Goal: Task Accomplishment & Management: Manage account settings

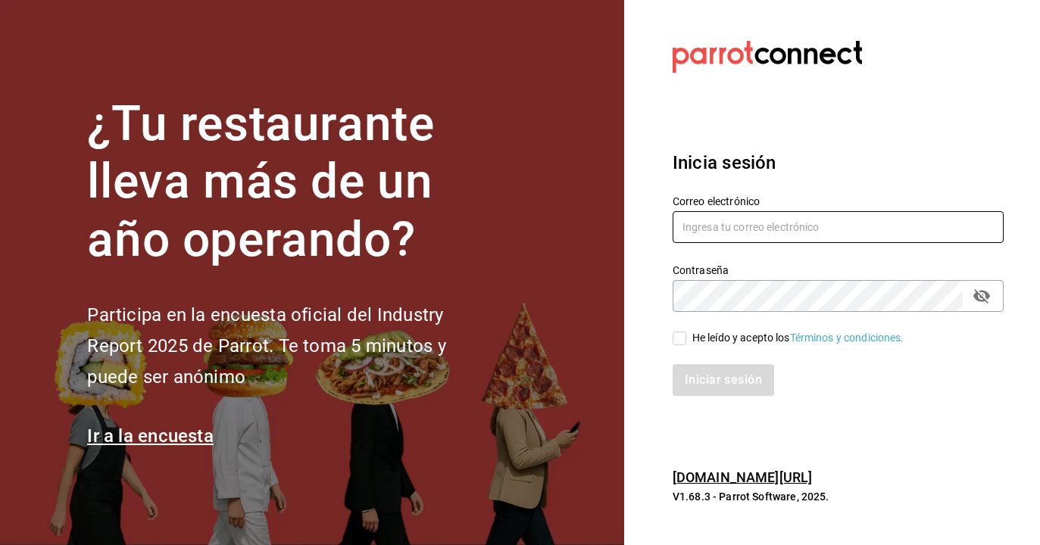
click at [786, 232] on input "text" at bounding box center [837, 227] width 331 height 32
type input "emcardenast@gmail.com"
click at [684, 335] on input "He leído y acepto los Términos y condiciones." at bounding box center [679, 339] width 14 height 14
checkbox input "true"
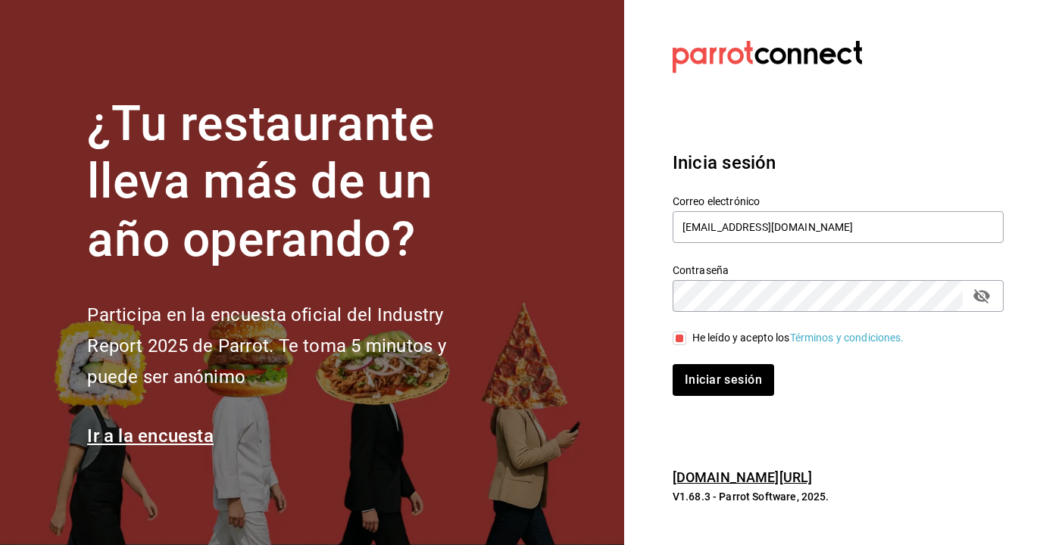
click at [711, 357] on div "Iniciar sesión" at bounding box center [828, 371] width 349 height 50
click at [713, 363] on div "Iniciar sesión" at bounding box center [828, 371] width 349 height 50
click at [730, 392] on button "Iniciar sesión" at bounding box center [723, 380] width 103 height 32
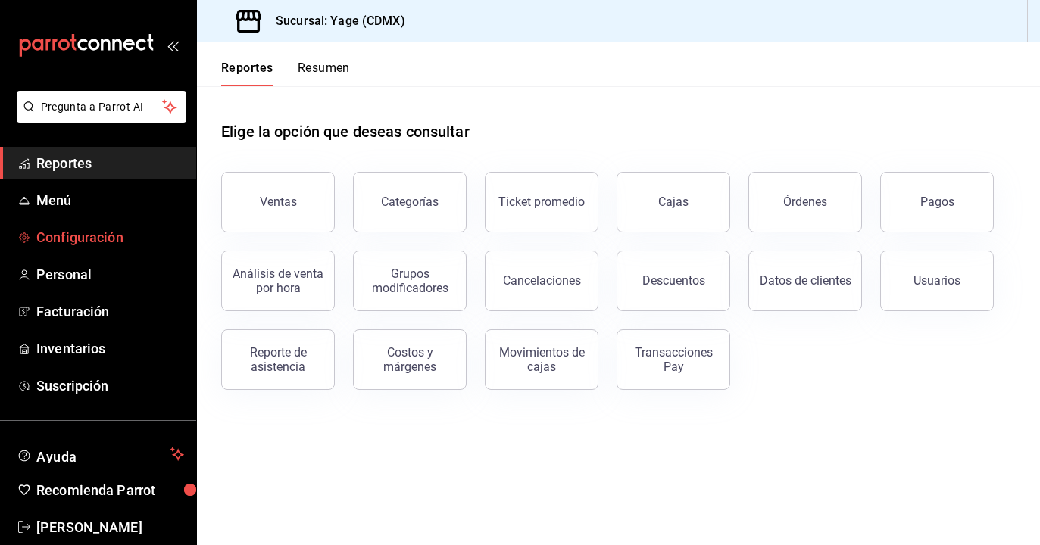
click at [80, 230] on span "Configuración" at bounding box center [110, 237] width 148 height 20
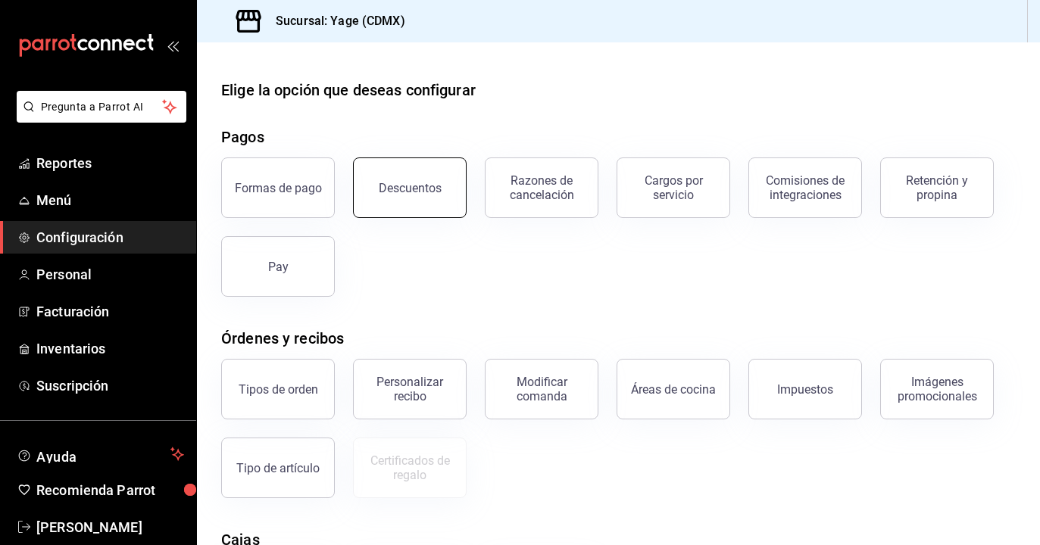
click at [413, 202] on button "Descuentos" at bounding box center [410, 188] width 114 height 61
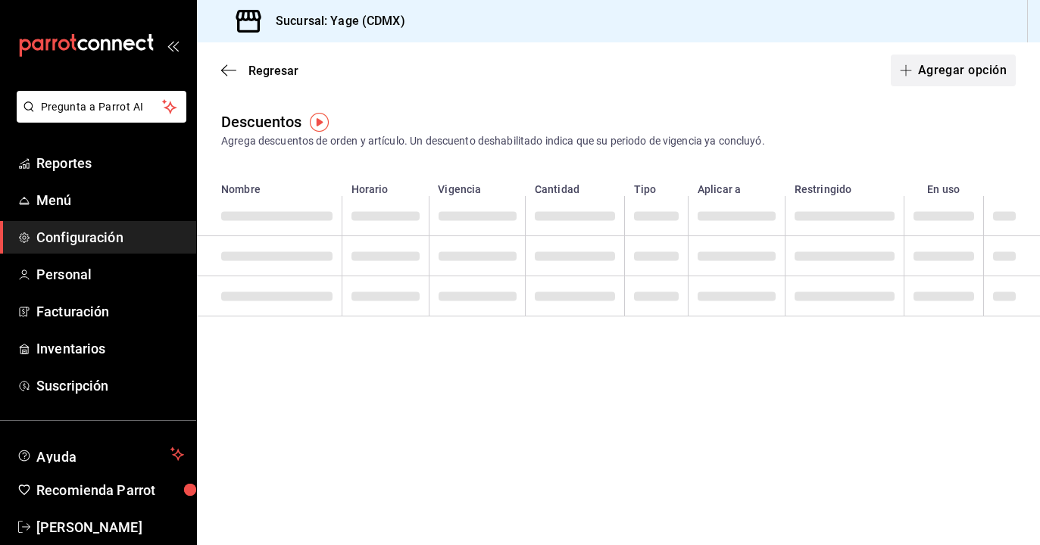
click at [947, 73] on button "Agregar opción" at bounding box center [953, 71] width 125 height 32
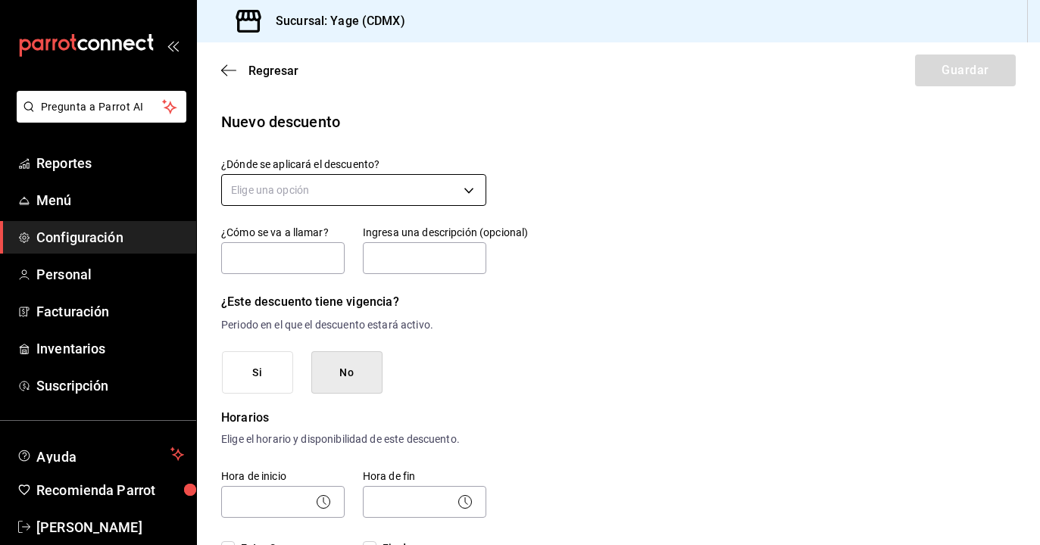
click at [320, 188] on body "Pregunta a Parrot AI Reportes Menú Configuración Personal Facturación Inventari…" at bounding box center [520, 272] width 1040 height 545
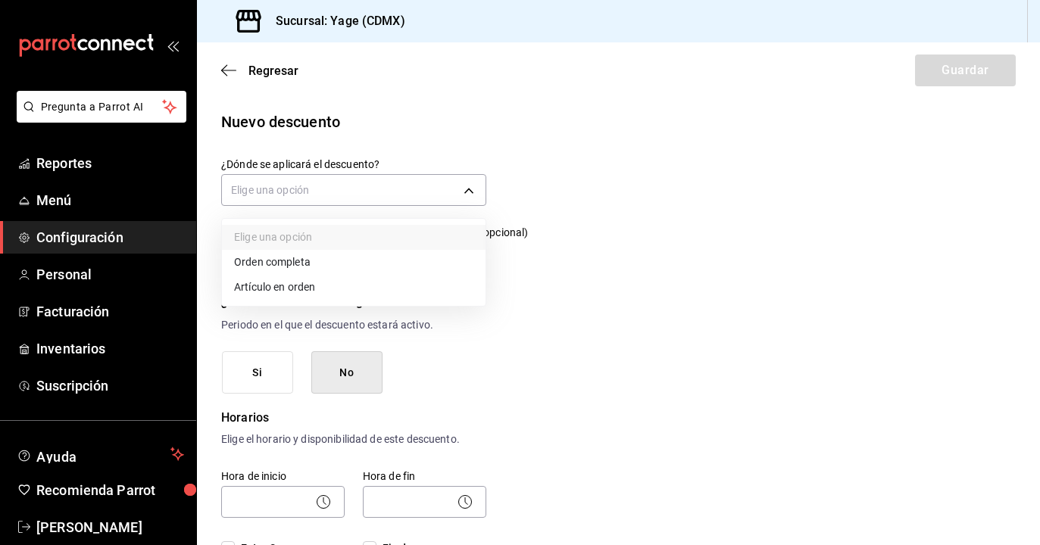
click at [329, 269] on li "Orden completa" at bounding box center [354, 262] width 264 height 25
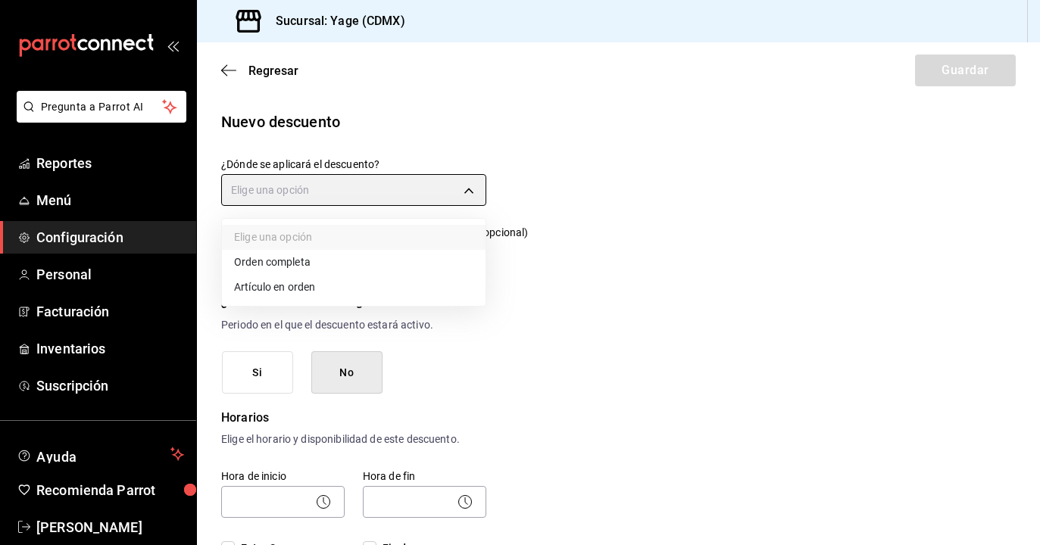
type input "ORDER"
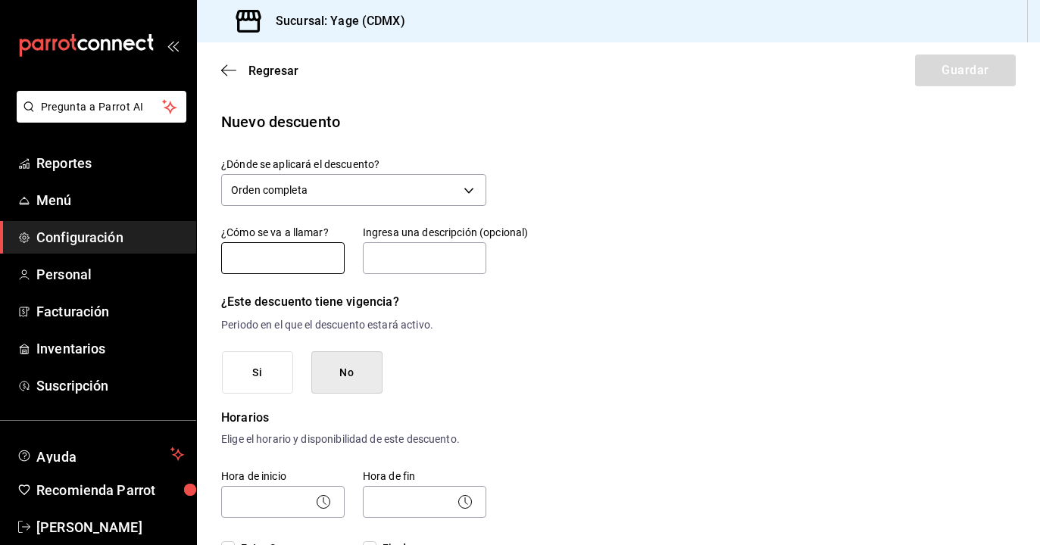
click at [289, 254] on input "text" at bounding box center [282, 258] width 123 height 32
type input "Colaboracion"
click at [427, 248] on input "text" at bounding box center [424, 258] width 123 height 32
click at [438, 269] on input "text" at bounding box center [424, 258] width 123 height 32
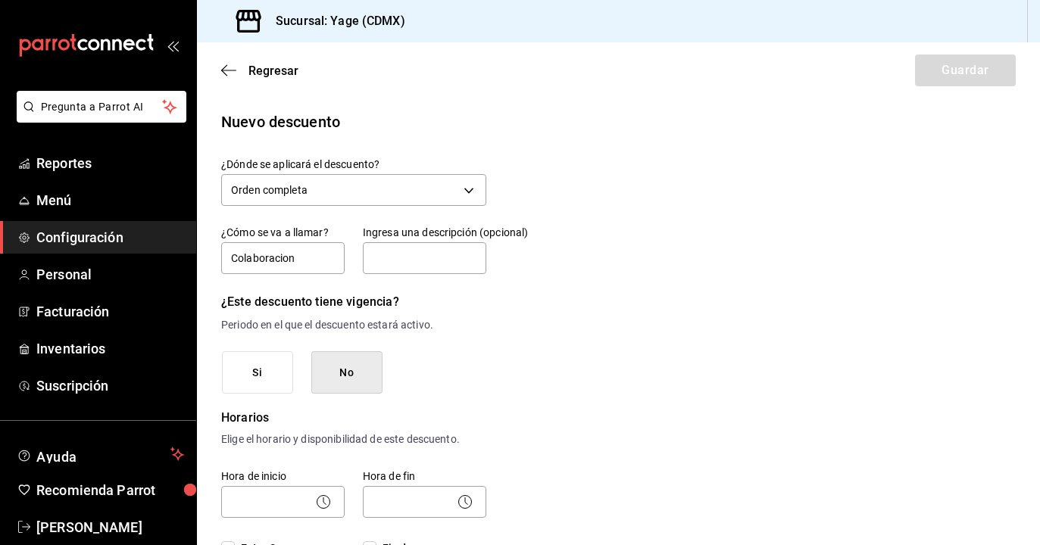
click at [350, 379] on button "No" at bounding box center [346, 372] width 71 height 43
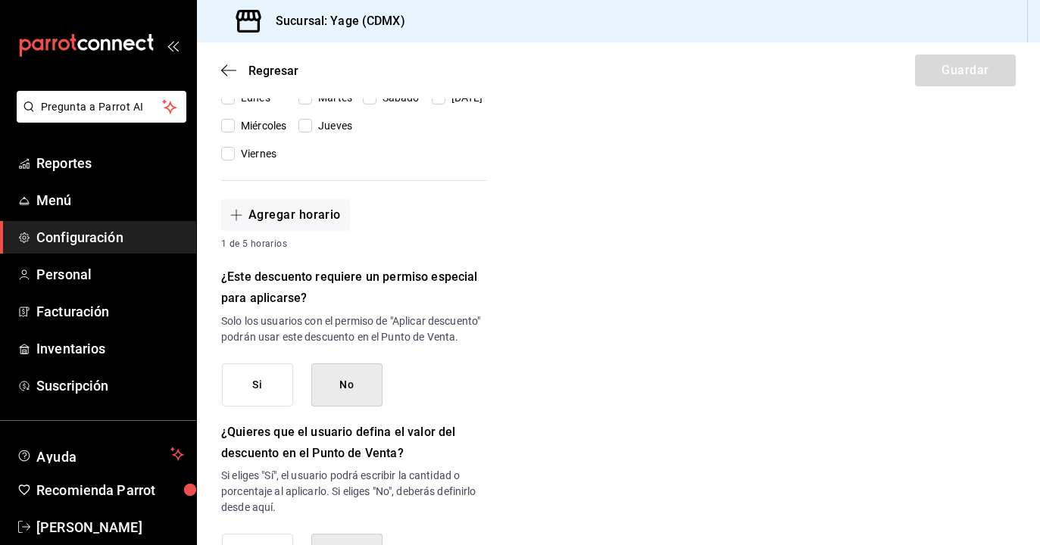
scroll to position [495, 0]
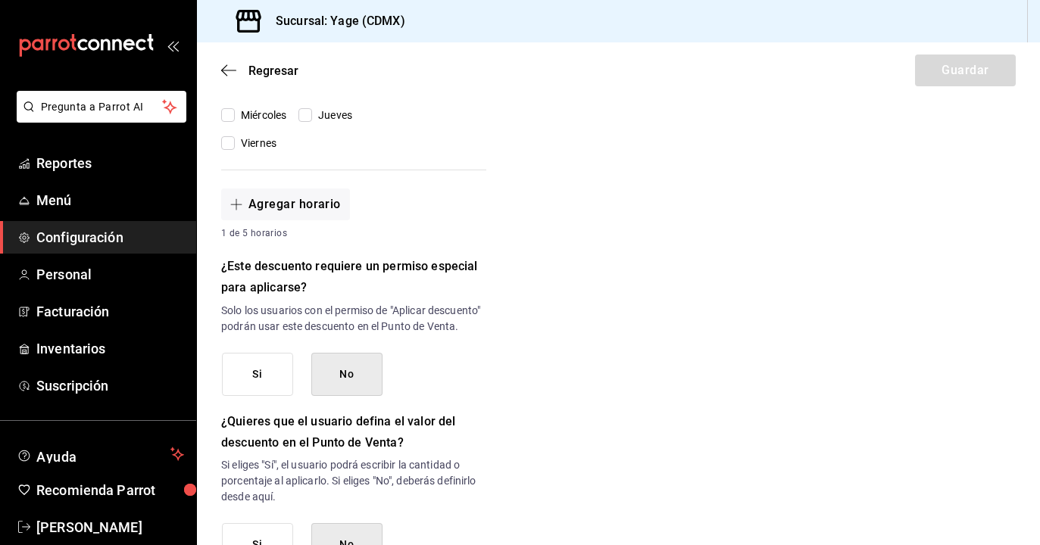
click at [264, 392] on button "Si" at bounding box center [257, 374] width 71 height 43
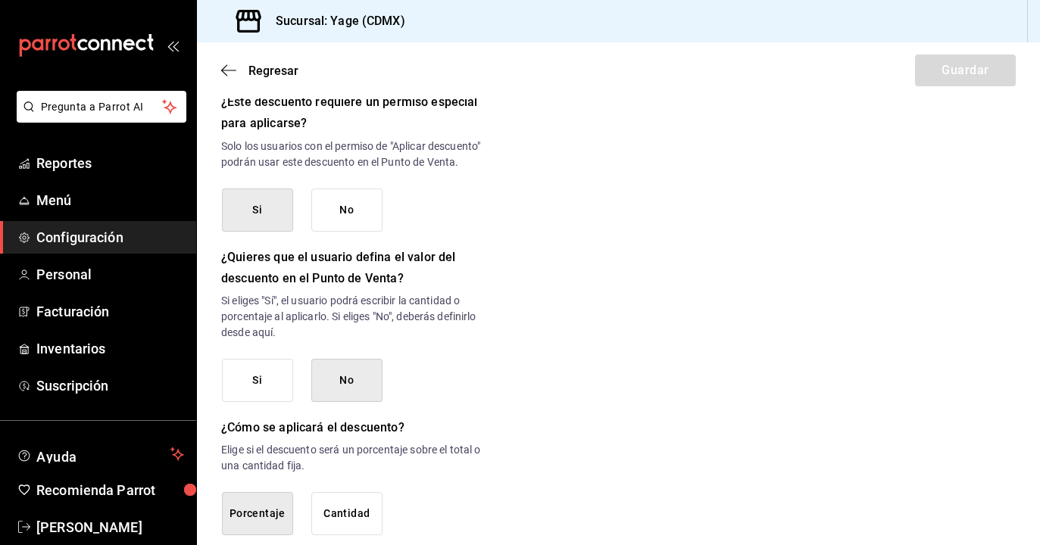
scroll to position [753, 0]
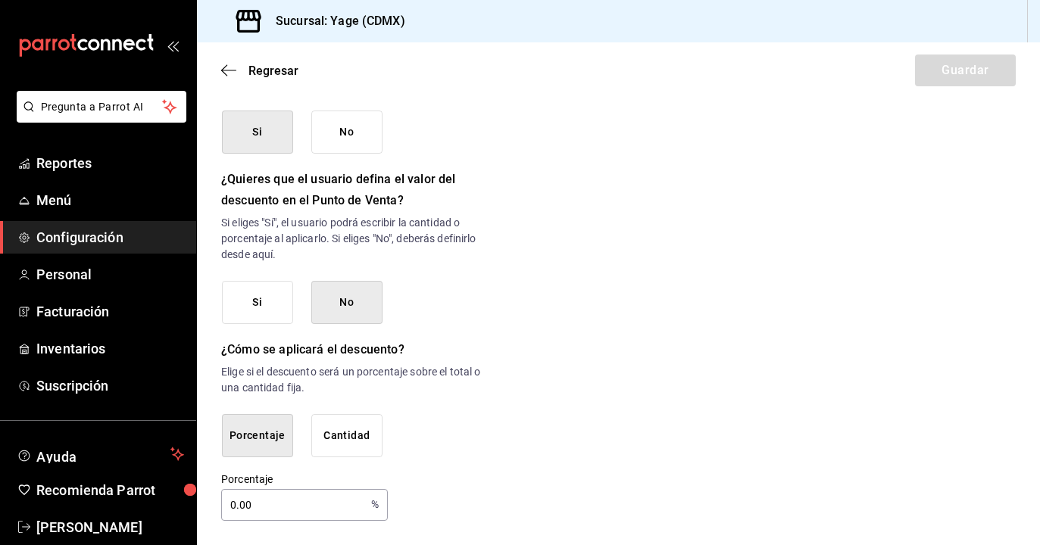
click at [273, 296] on button "Si" at bounding box center [257, 302] width 71 height 43
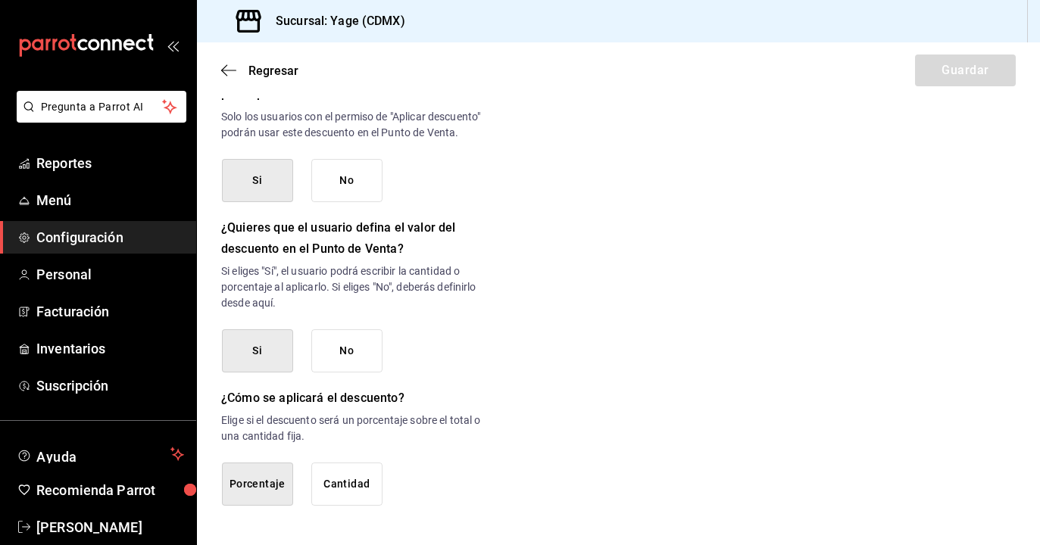
scroll to position [705, 0]
click at [351, 479] on button "Cantidad" at bounding box center [346, 484] width 71 height 43
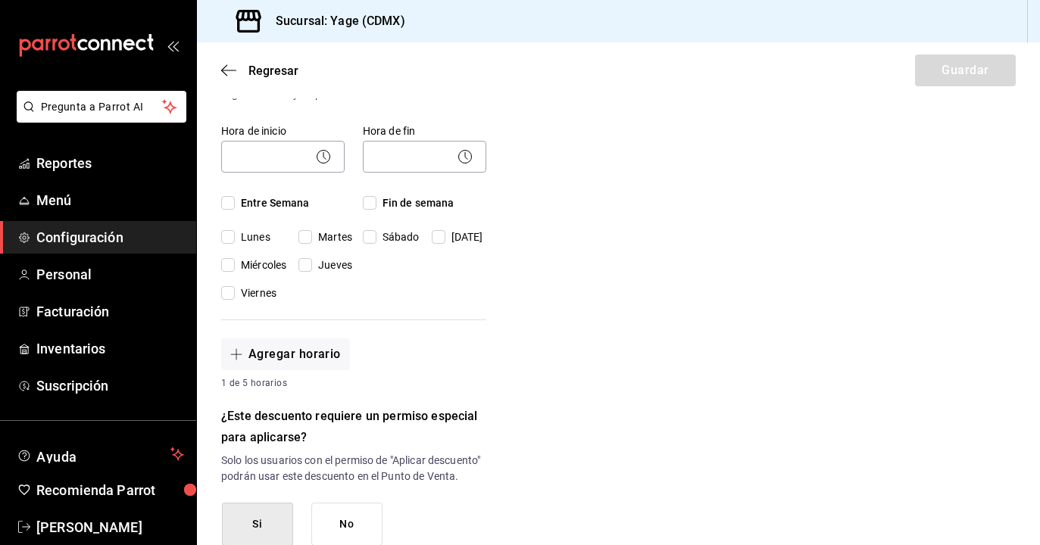
scroll to position [343, 0]
click at [950, 77] on div "Regresar Guardar" at bounding box center [618, 70] width 843 height 56
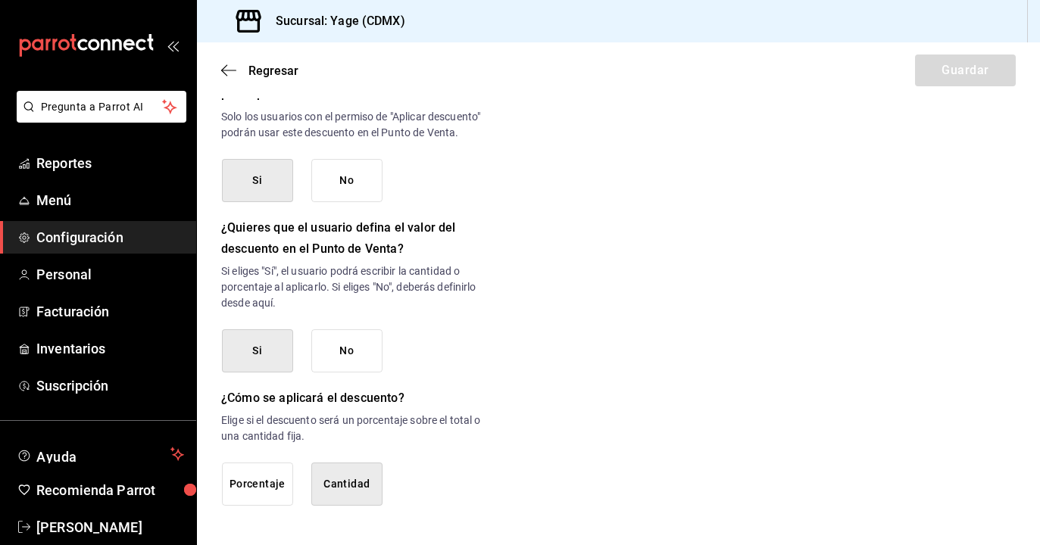
scroll to position [0, 0]
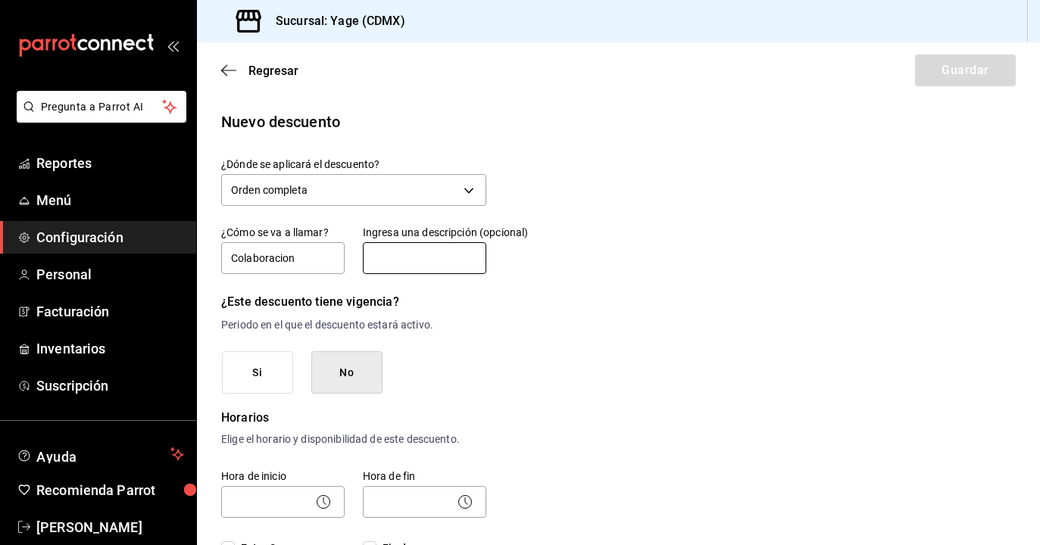
click at [423, 267] on input "text" at bounding box center [424, 258] width 123 height 32
type input "Clientes"
click at [934, 80] on div "Regresar Guardar" at bounding box center [618, 70] width 843 height 56
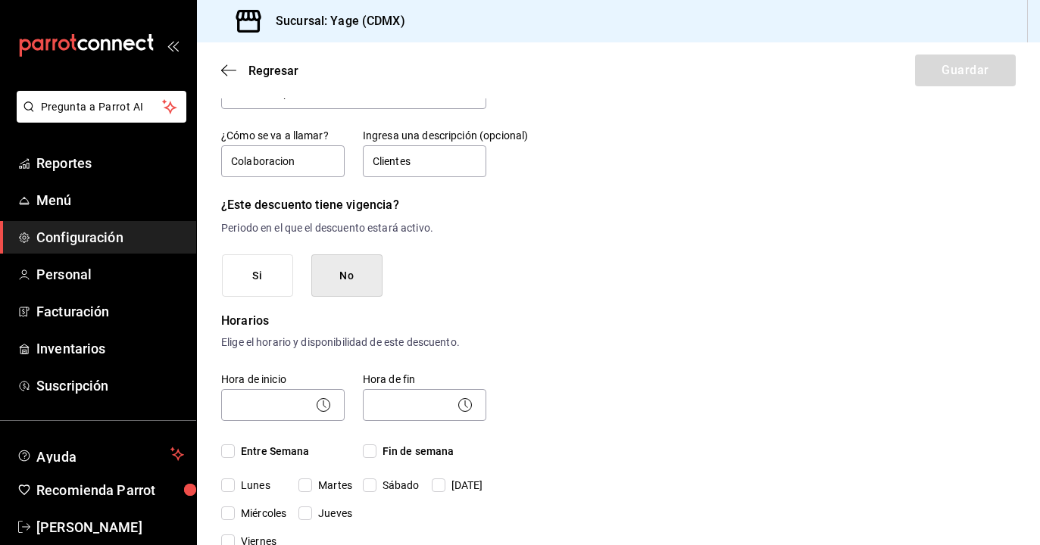
scroll to position [94, 0]
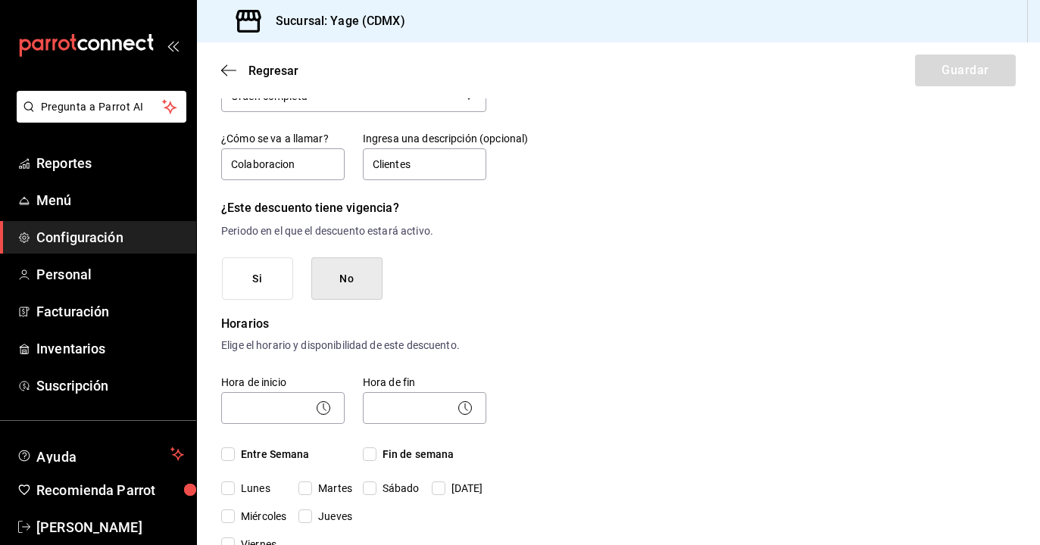
click at [341, 295] on button "No" at bounding box center [346, 278] width 71 height 43
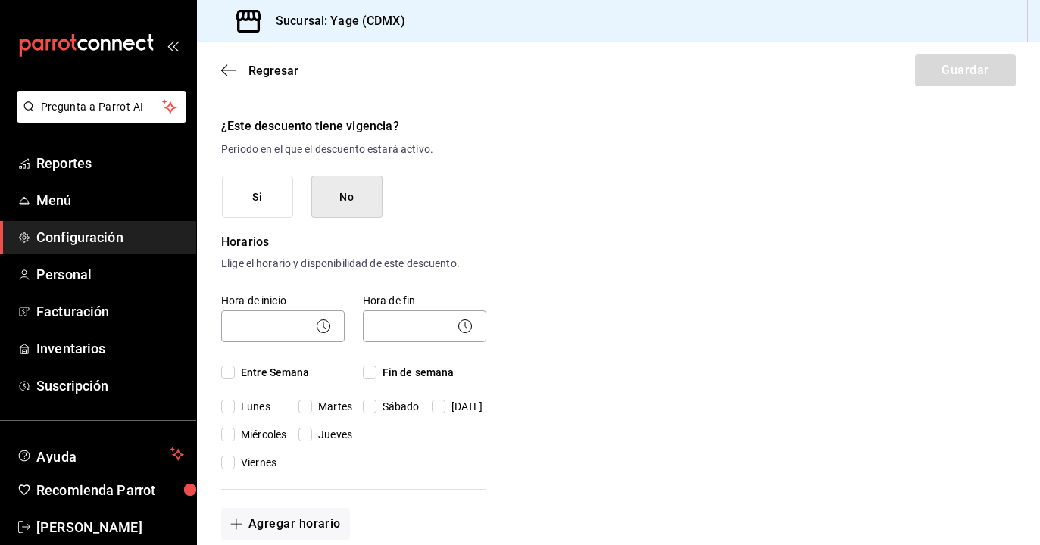
scroll to position [174, 0]
click at [317, 333] on icon at bounding box center [323, 328] width 18 height 18
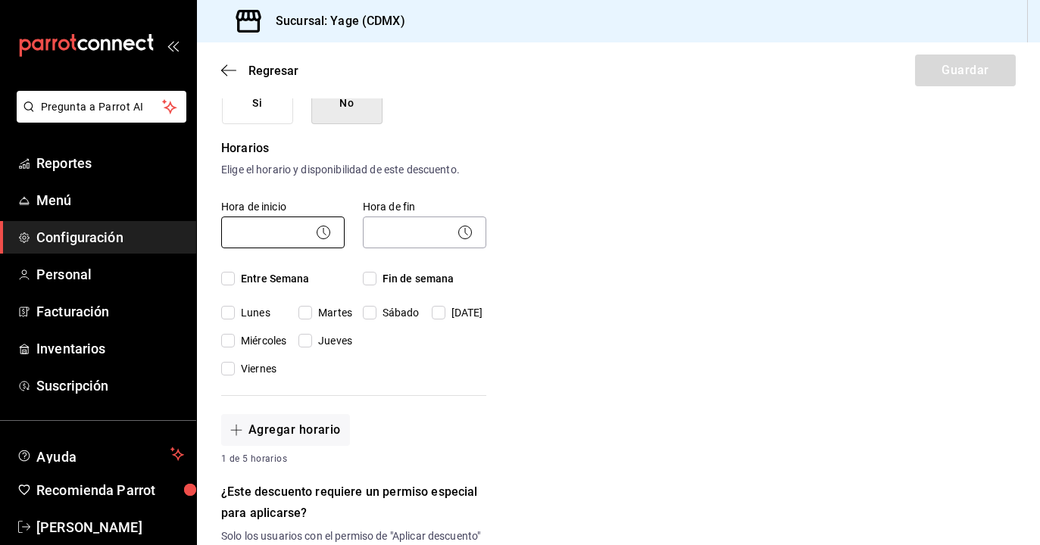
scroll to position [267, 0]
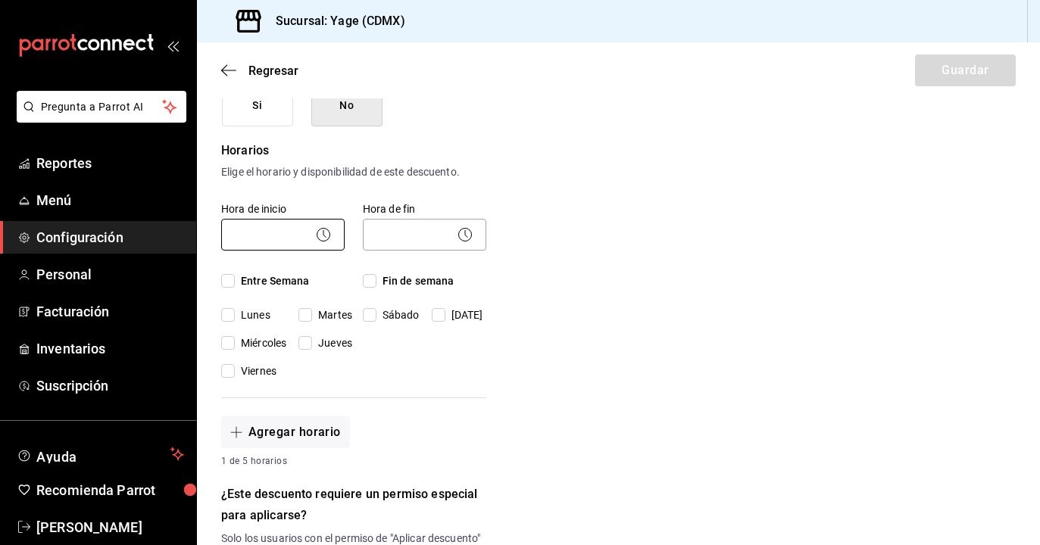
click at [272, 239] on body "Pregunta a Parrot AI Reportes Menú Configuración Personal Facturación Inventari…" at bounding box center [520, 272] width 1040 height 545
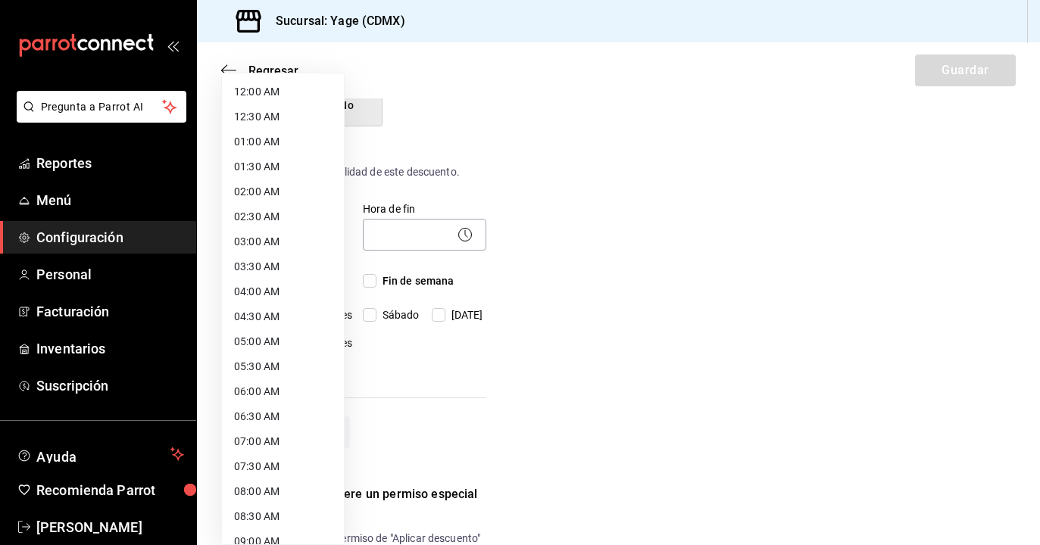
click at [276, 91] on li "12:00 AM" at bounding box center [283, 92] width 122 height 25
type input "00:00"
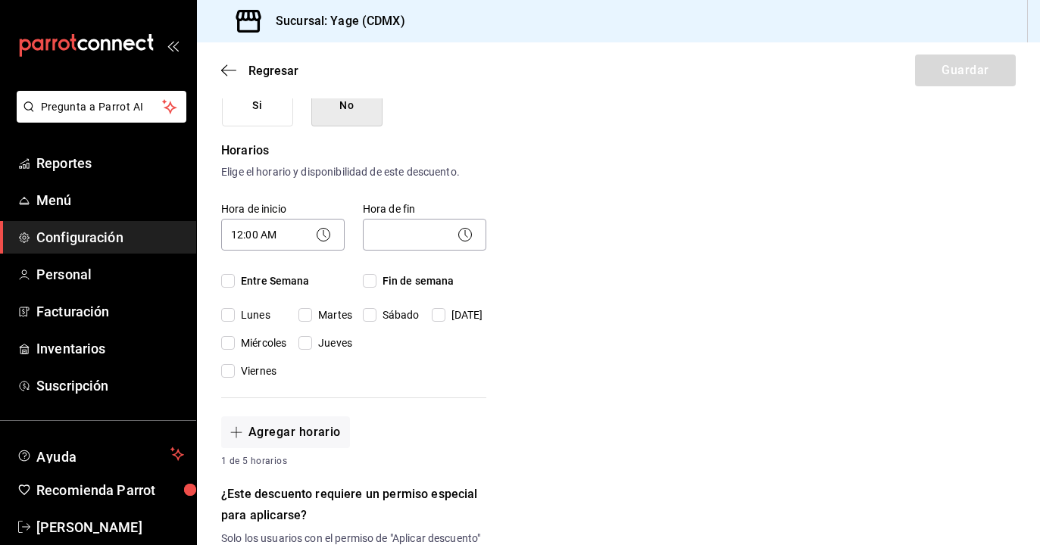
click at [458, 236] on circle at bounding box center [464, 234] width 13 height 13
click at [463, 239] on icon at bounding box center [465, 235] width 18 height 18
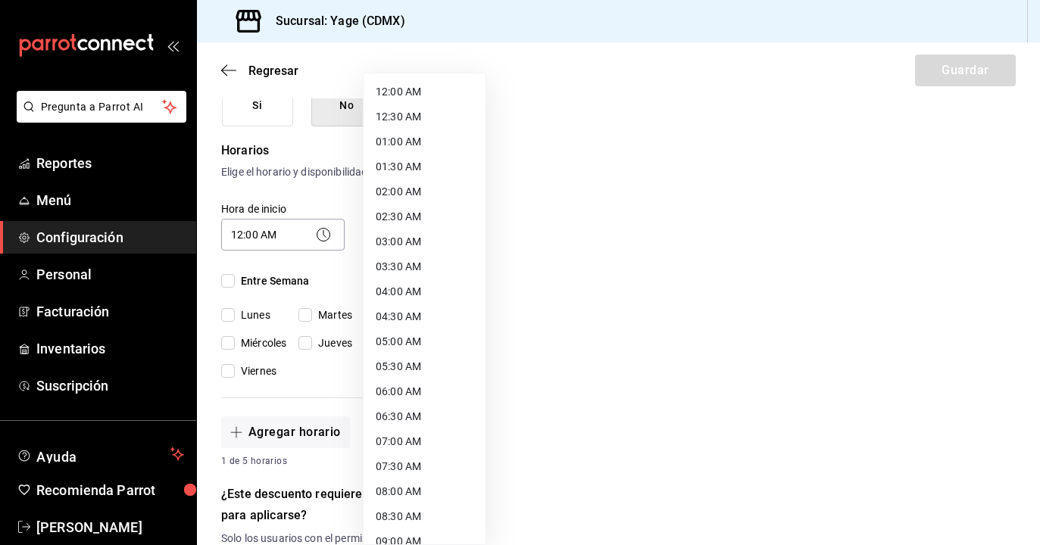
click at [413, 234] on body "Pregunta a Parrot AI Reportes Menú Configuración Personal Facturación Inventari…" at bounding box center [520, 272] width 1040 height 545
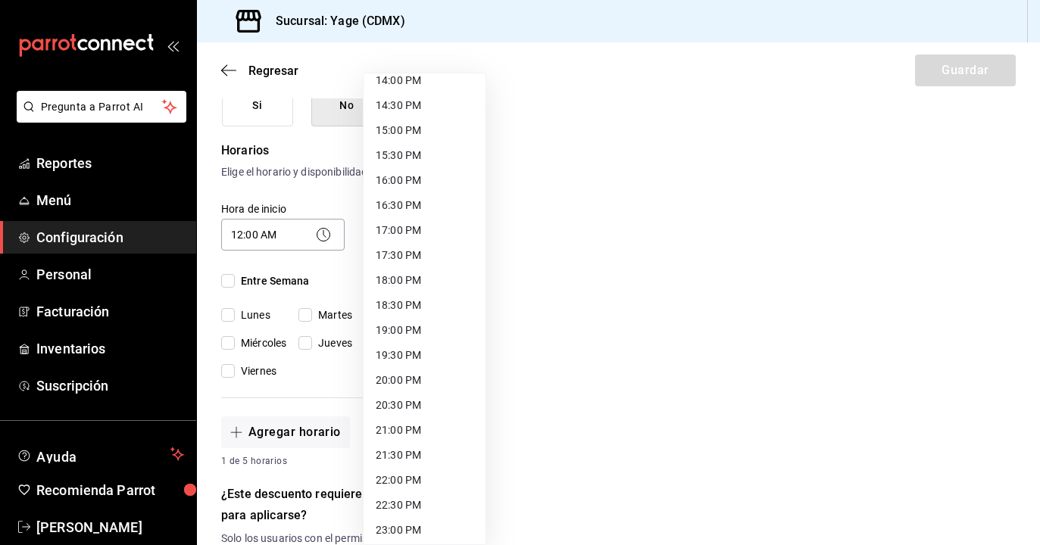
scroll to position [766, 0]
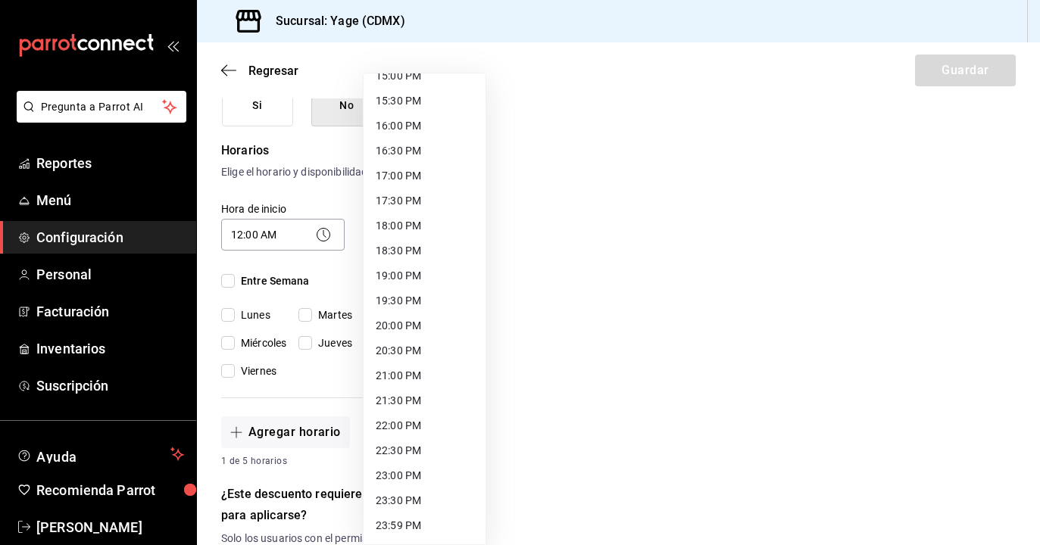
click at [433, 526] on li "23:59 PM" at bounding box center [424, 525] width 122 height 25
type input "23:59"
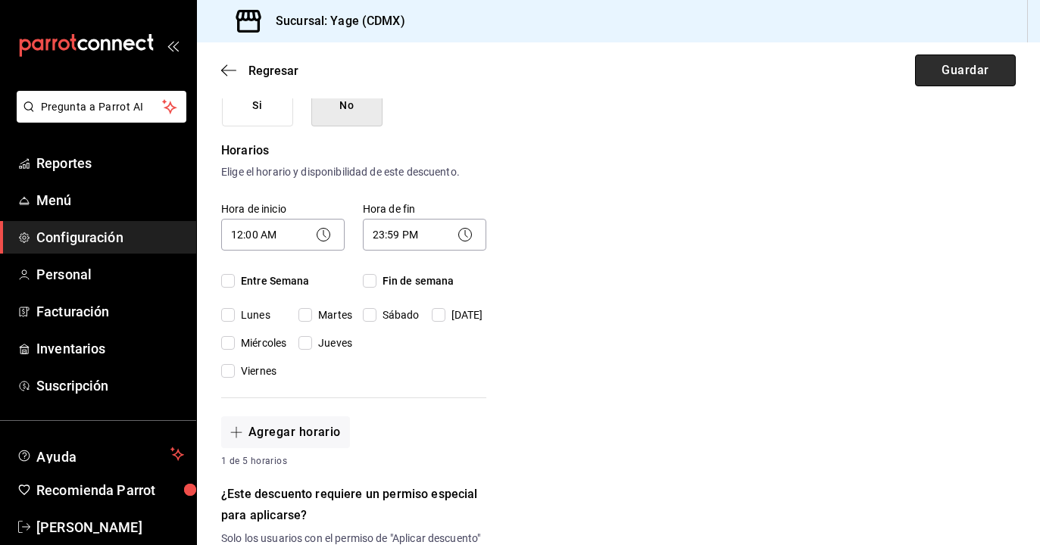
click at [942, 73] on button "Guardar" at bounding box center [965, 71] width 101 height 32
click at [944, 73] on button "Guardar" at bounding box center [965, 71] width 101 height 32
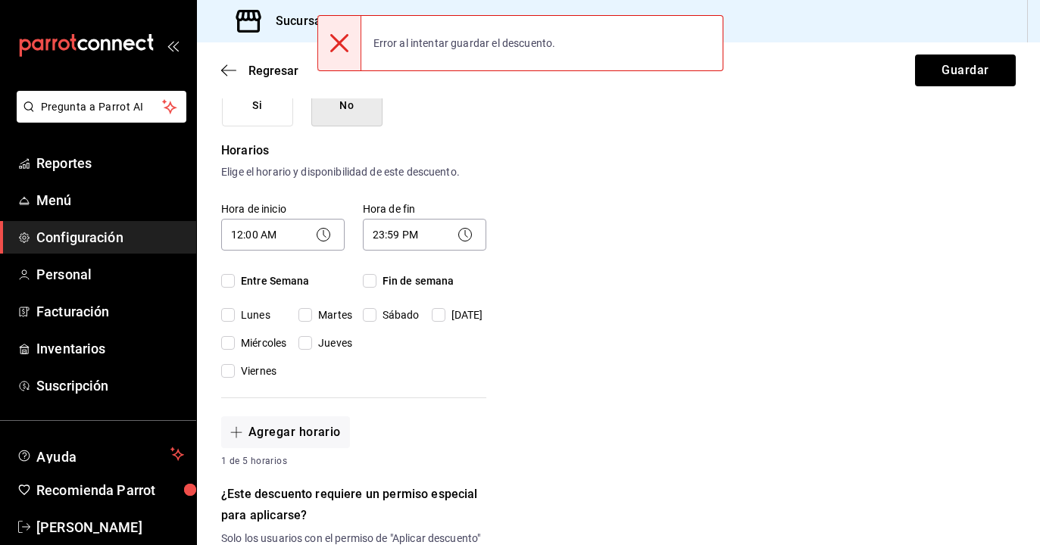
click at [566, 284] on div "Nuevo descuento ¿Dónde se aplicará el descuento? Orden completa ORDER ¿Cómo se …" at bounding box center [618, 393] width 843 height 1100
click at [330, 37] on icon at bounding box center [339, 43] width 18 height 18
click at [574, 328] on div "Nuevo descuento ¿Dónde se aplicará el descuento? Orden completa ORDER ¿Cómo se …" at bounding box center [618, 393] width 843 height 1100
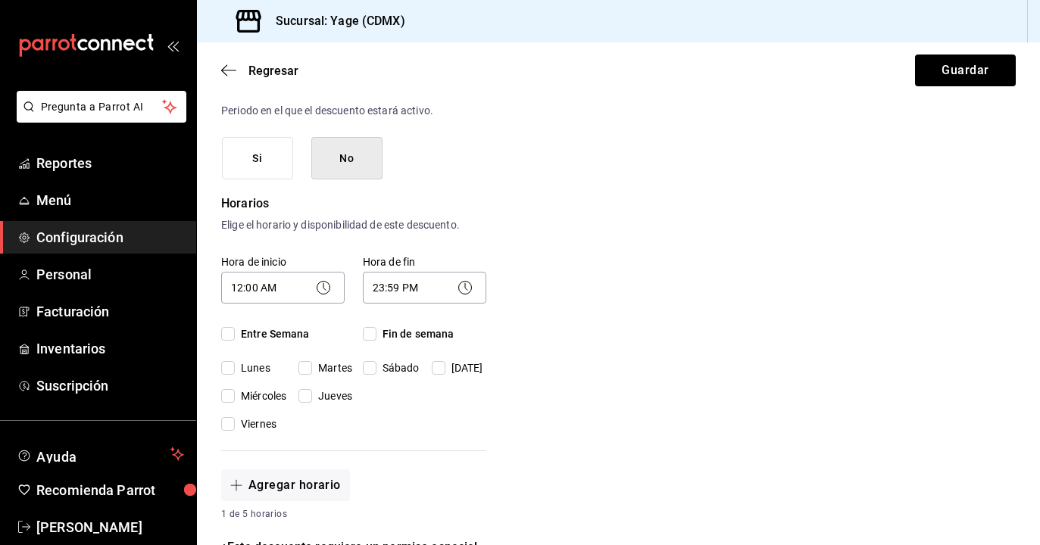
scroll to position [210, 0]
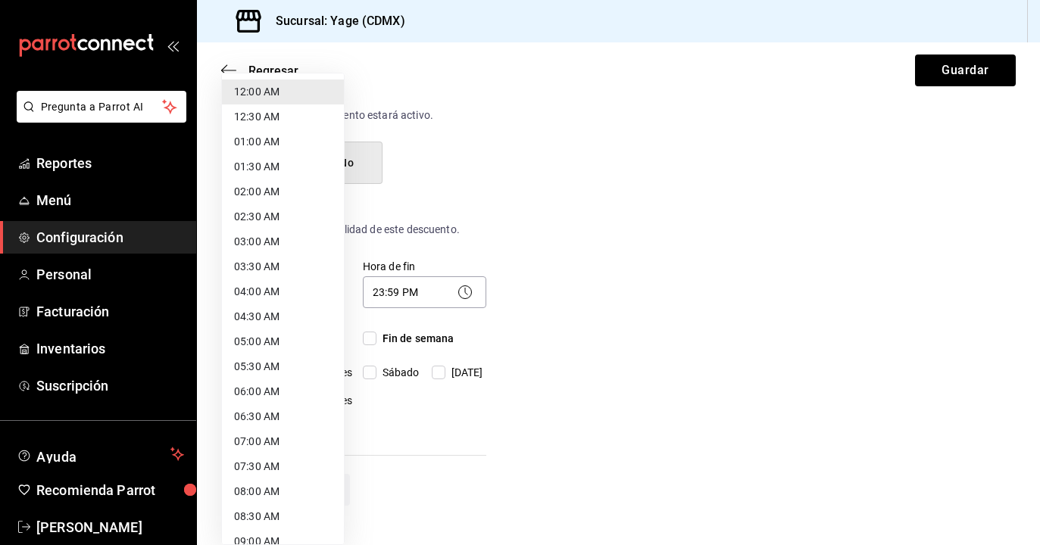
click at [285, 298] on body "Pregunta a Parrot AI Reportes Menú Configuración Personal Facturación Inventari…" at bounding box center [520, 272] width 1040 height 545
click at [621, 239] on div at bounding box center [520, 272] width 1040 height 545
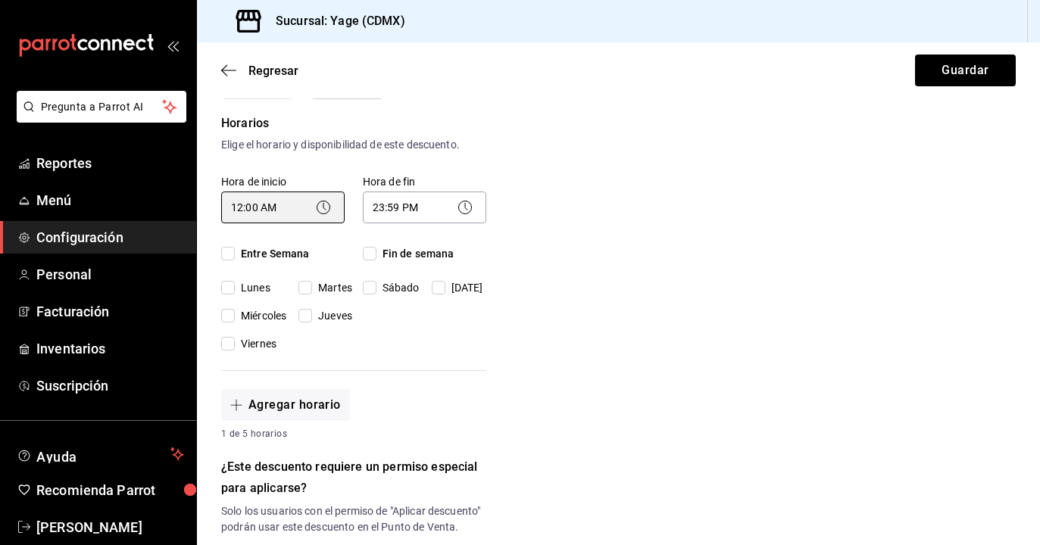
scroll to position [293, 0]
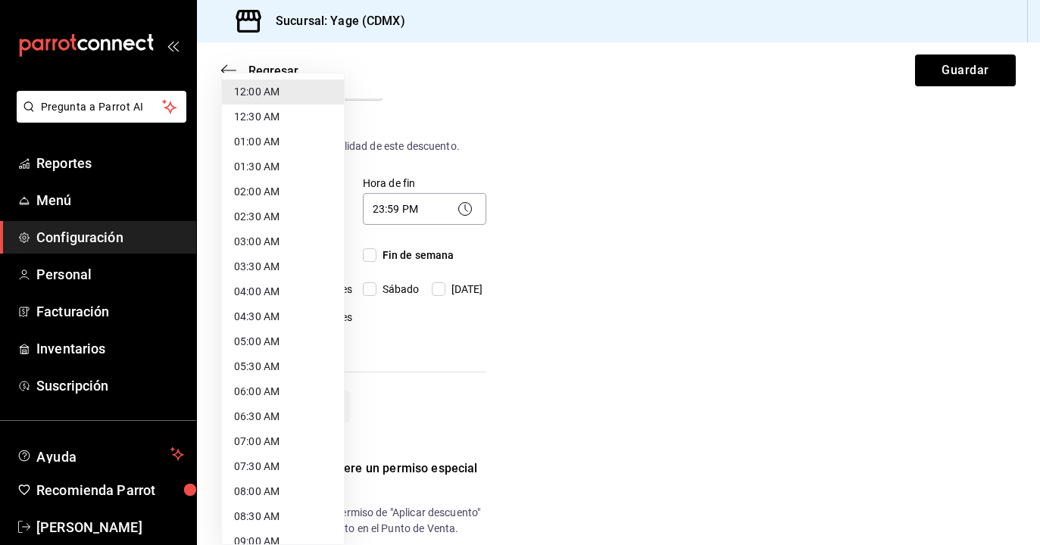
click at [279, 209] on body "Pregunta a Parrot AI Reportes Menú Configuración Personal Facturación Inventari…" at bounding box center [520, 272] width 1040 height 545
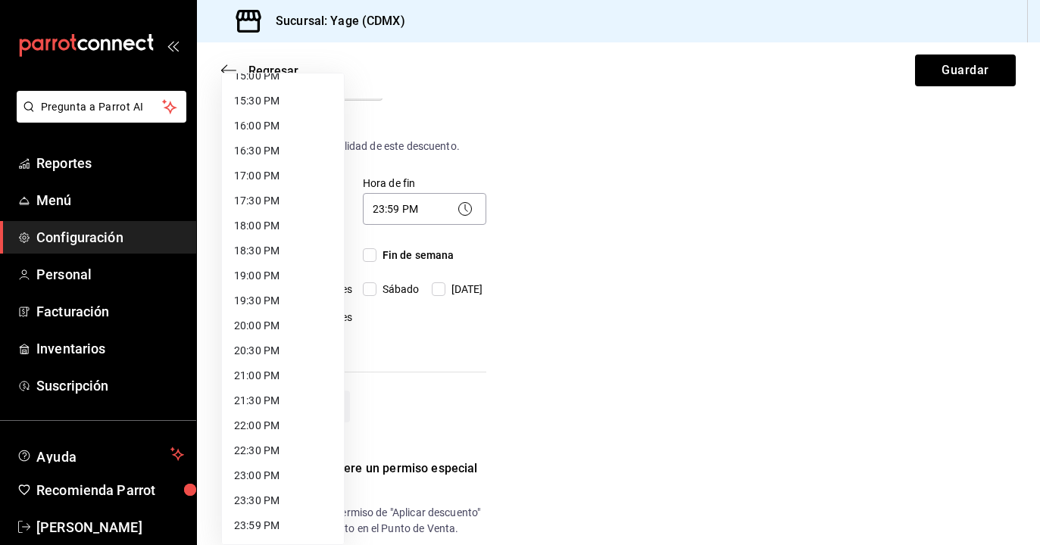
click at [282, 519] on li "23:59 PM" at bounding box center [283, 525] width 122 height 25
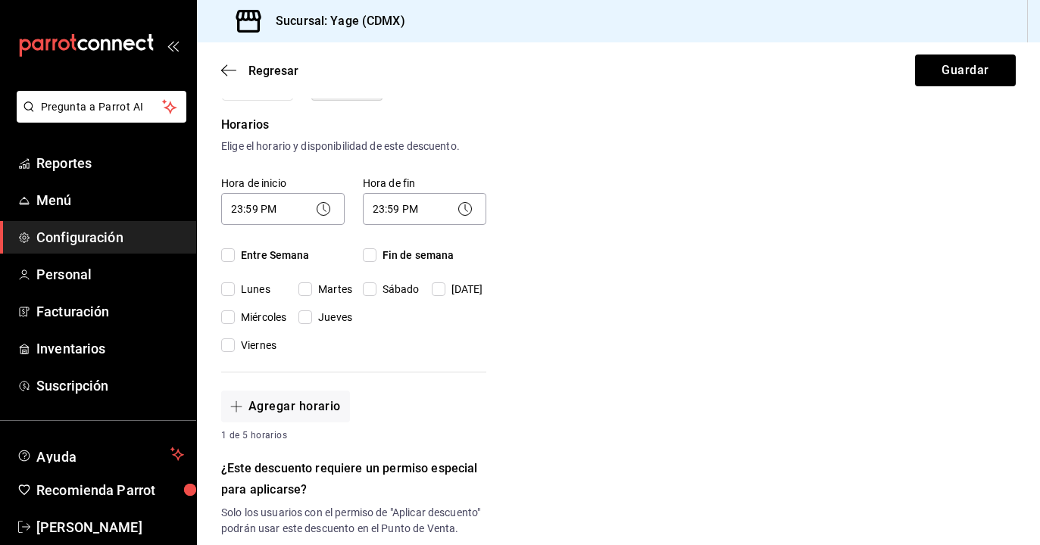
click at [666, 195] on div "Nuevo descuento ¿Dónde se aplicará el descuento? Orden completa ORDER ¿Cómo se …" at bounding box center [618, 367] width 843 height 1100
click at [956, 75] on button "Guardar" at bounding box center [965, 71] width 101 height 32
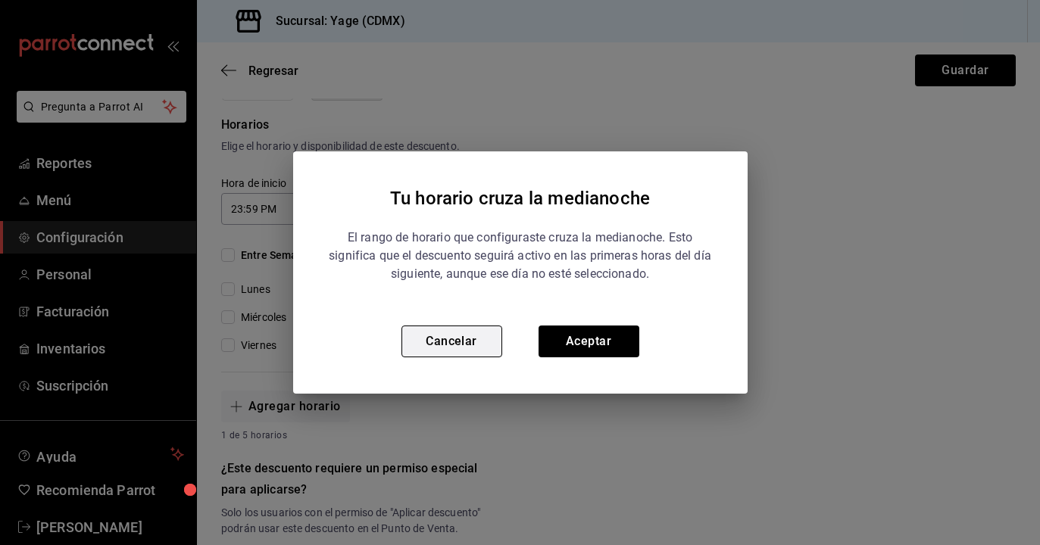
click at [484, 341] on button "Cancelar" at bounding box center [451, 342] width 101 height 32
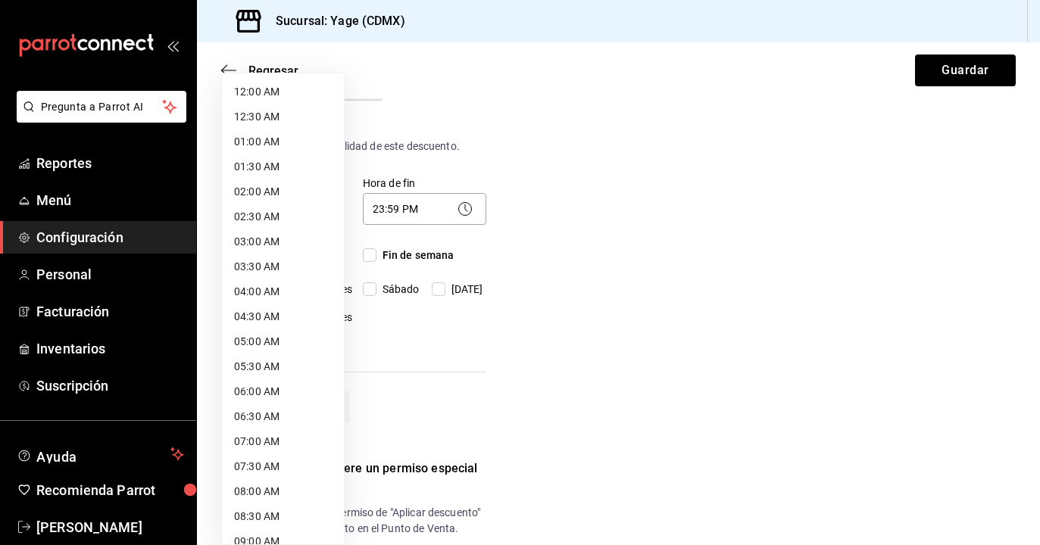
click at [295, 199] on body "Pregunta a Parrot AI Reportes Menú Configuración Personal Facturación Inventari…" at bounding box center [520, 272] width 1040 height 545
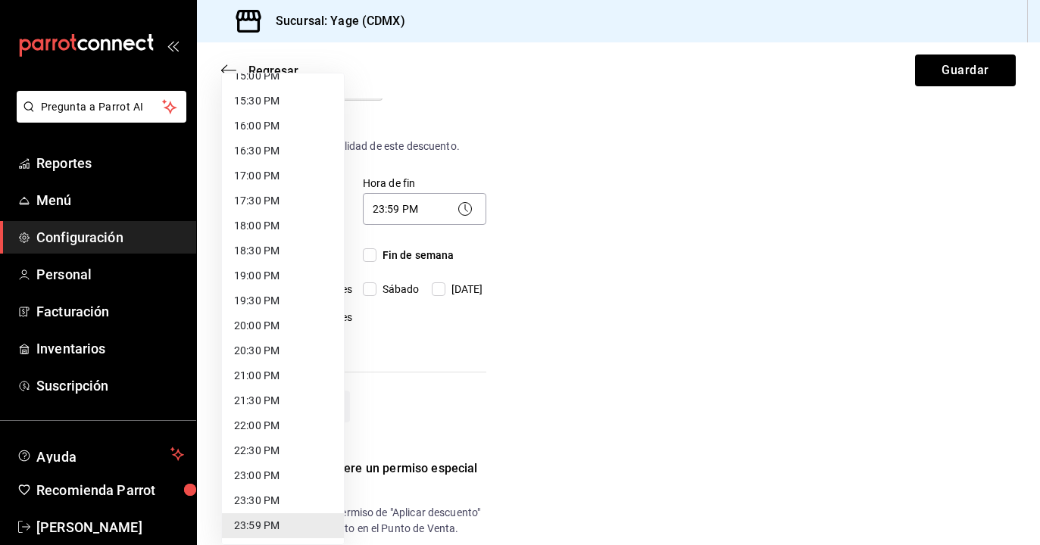
scroll to position [0, 0]
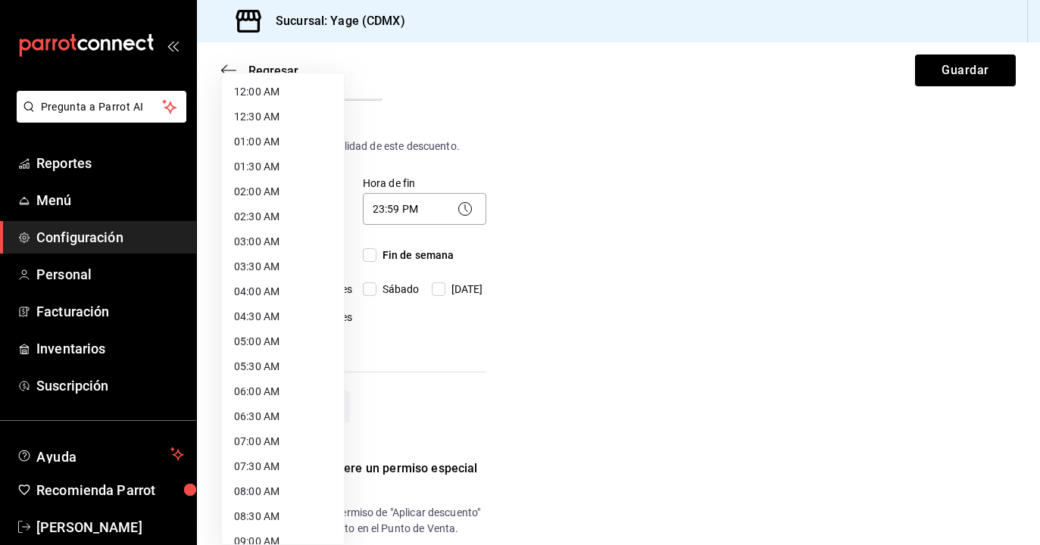
click at [289, 89] on li "12:00 AM" at bounding box center [283, 92] width 122 height 25
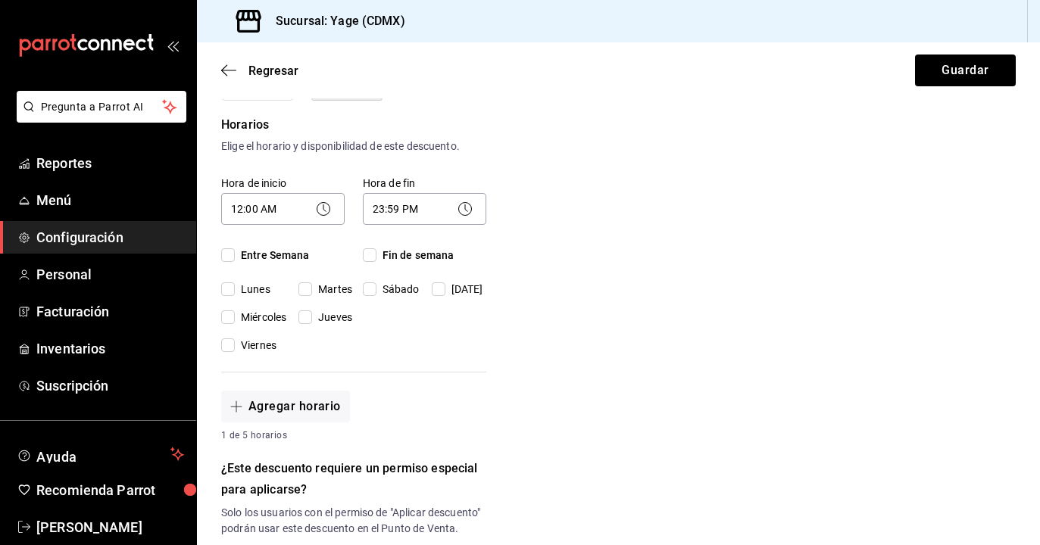
click at [570, 150] on div "Nuevo descuento ¿Dónde se aplicará el descuento? Orden completa ORDER ¿Cómo se …" at bounding box center [618, 367] width 843 height 1100
click at [326, 213] on icon at bounding box center [323, 209] width 18 height 18
click at [304, 207] on body "Pregunta a Parrot AI Reportes Menú Configuración Personal Facturación Inventari…" at bounding box center [520, 272] width 1040 height 545
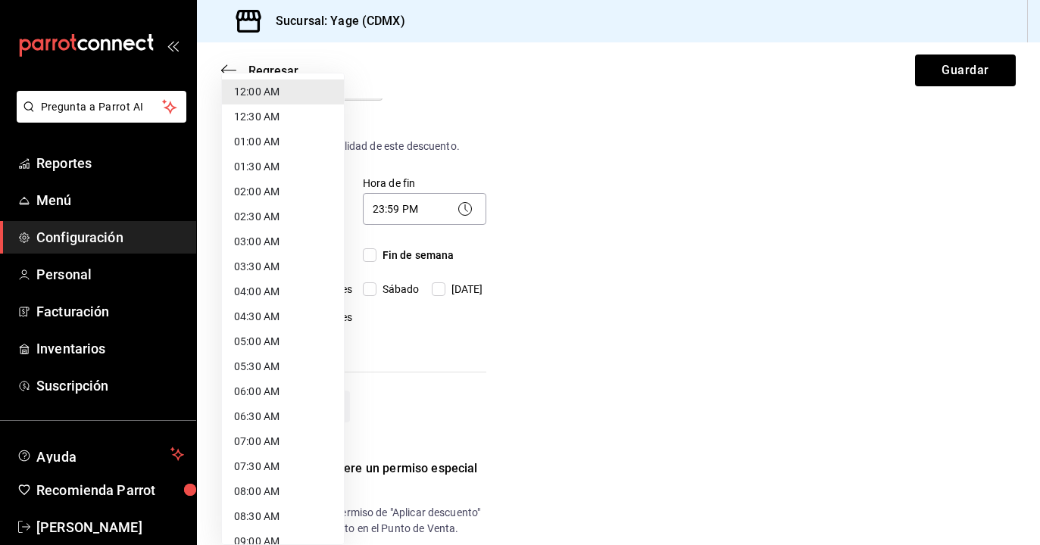
scroll to position [766, 0]
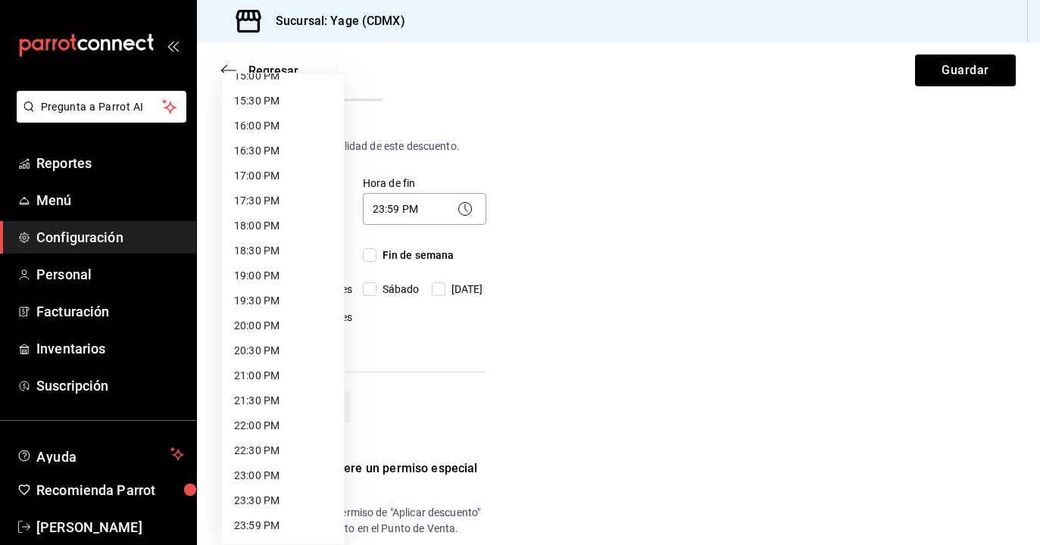
click at [285, 526] on li "23:59 PM" at bounding box center [283, 525] width 122 height 25
type input "23:59"
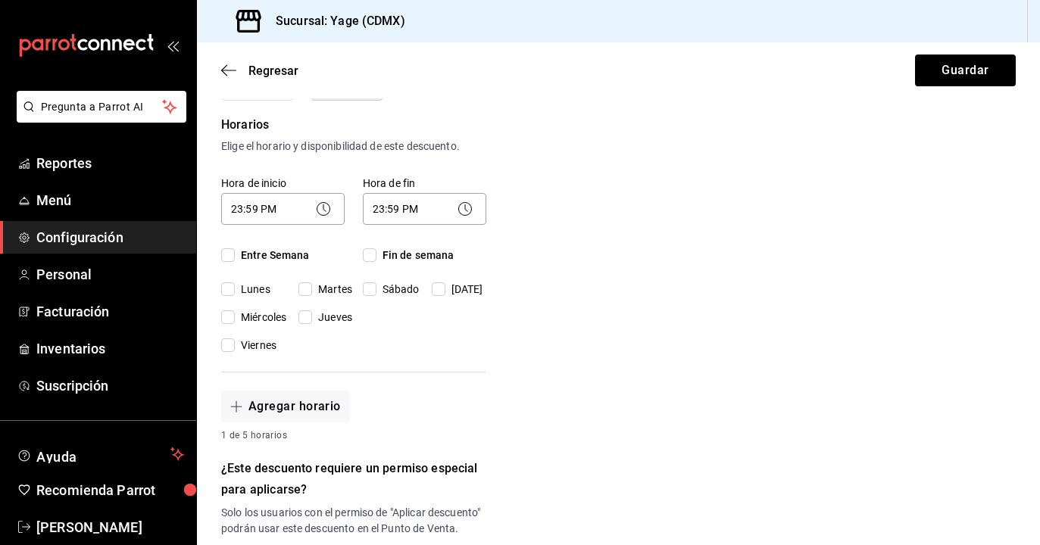
click at [466, 208] on icon at bounding box center [465, 209] width 18 height 18
click at [402, 206] on body "Pregunta a Parrot AI Reportes Menú Configuración Personal Facturación Inventari…" at bounding box center [520, 272] width 1040 height 545
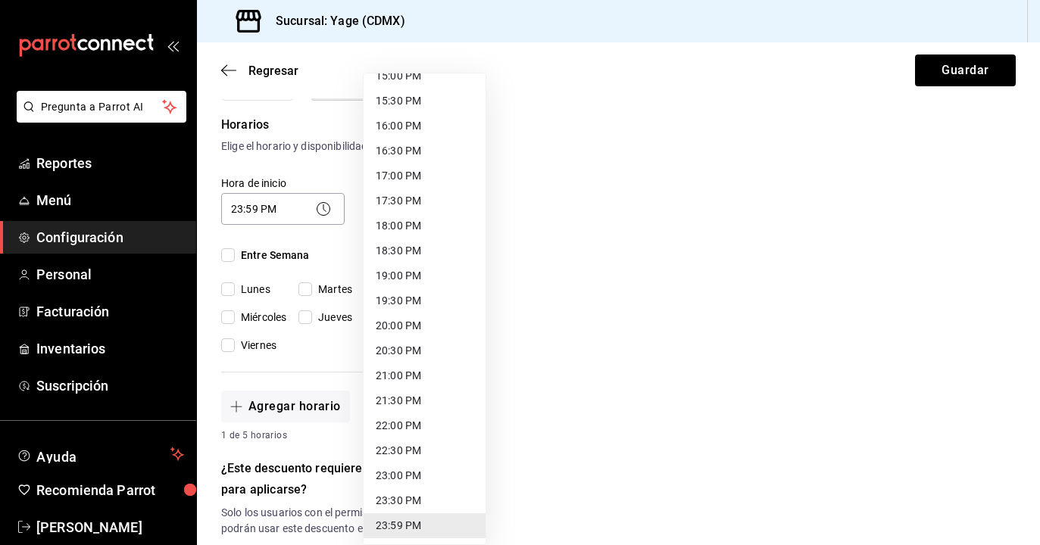
scroll to position [0, 0]
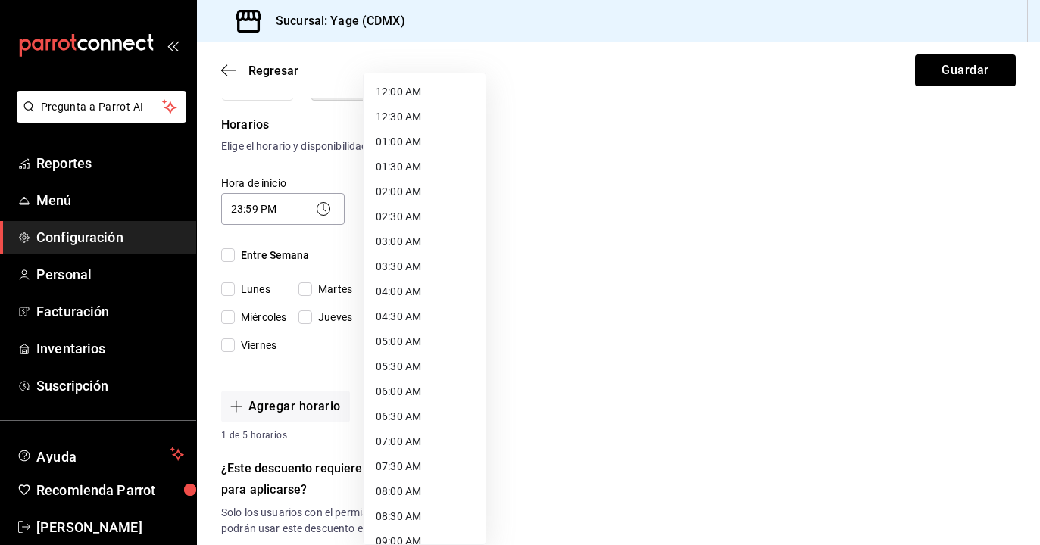
click at [410, 83] on li "12:00 AM" at bounding box center [424, 92] width 122 height 25
type input "00:00"
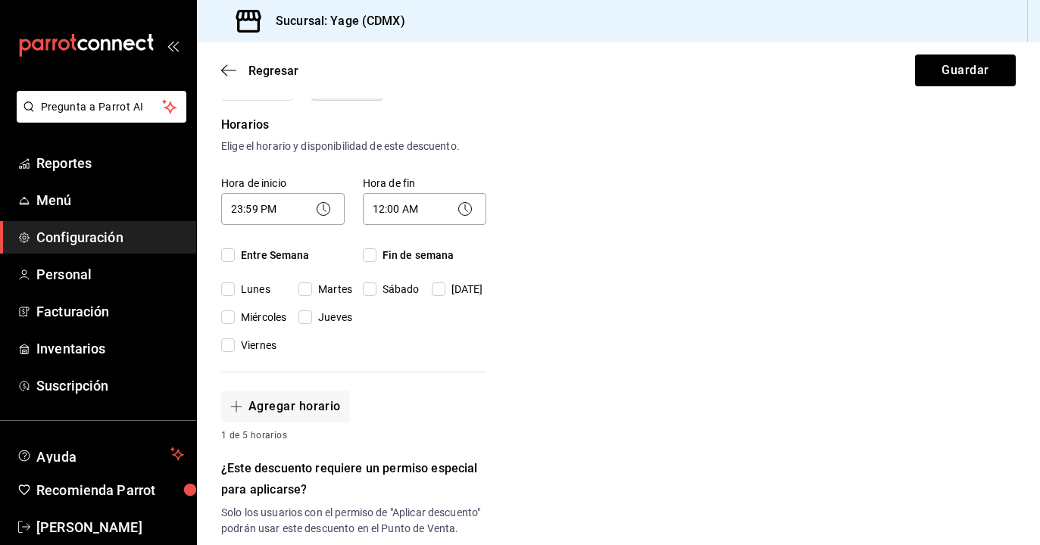
click at [651, 250] on div "Nuevo descuento ¿Dónde se aplicará el descuento? Orden completa ORDER ¿Cómo se …" at bounding box center [618, 367] width 843 height 1100
click at [953, 73] on button "Guardar" at bounding box center [965, 71] width 101 height 32
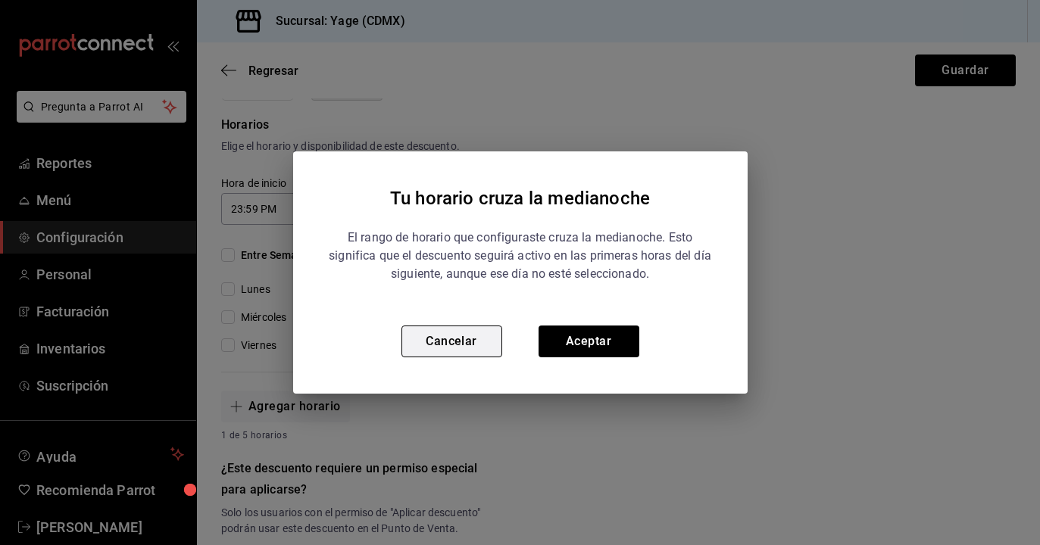
click at [472, 335] on button "Cancelar" at bounding box center [451, 342] width 101 height 32
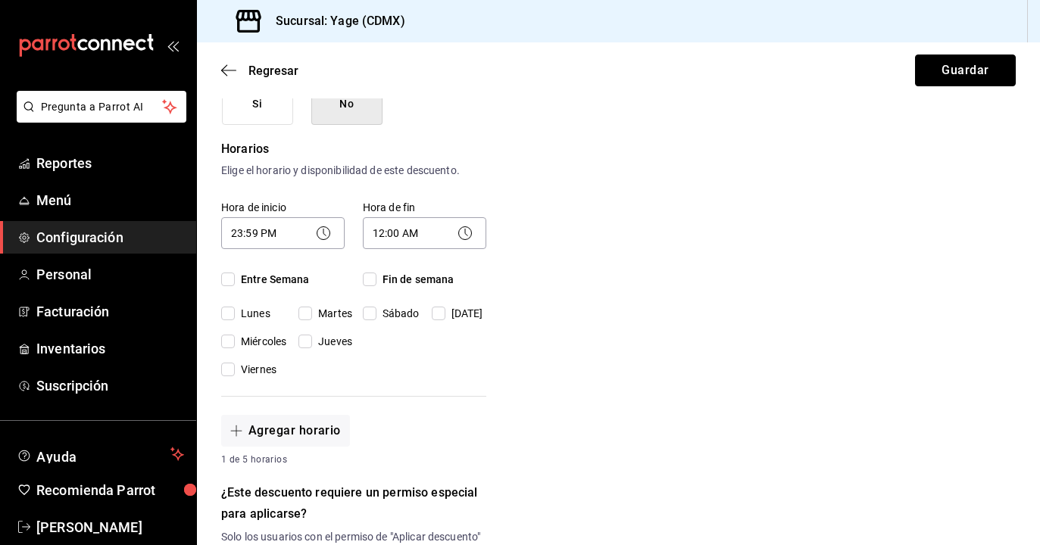
scroll to position [284, 0]
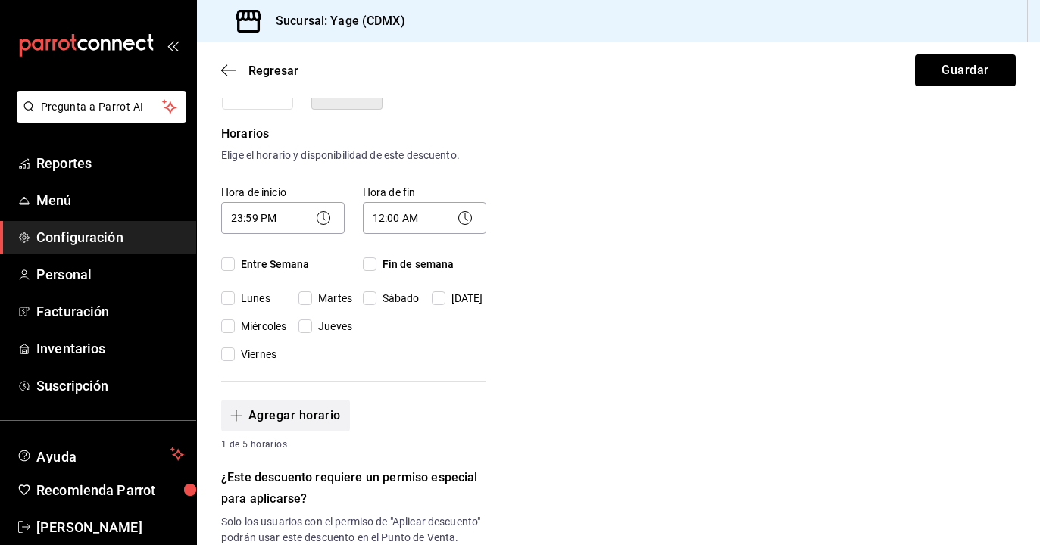
click at [245, 424] on button "Agregar horario" at bounding box center [285, 416] width 129 height 32
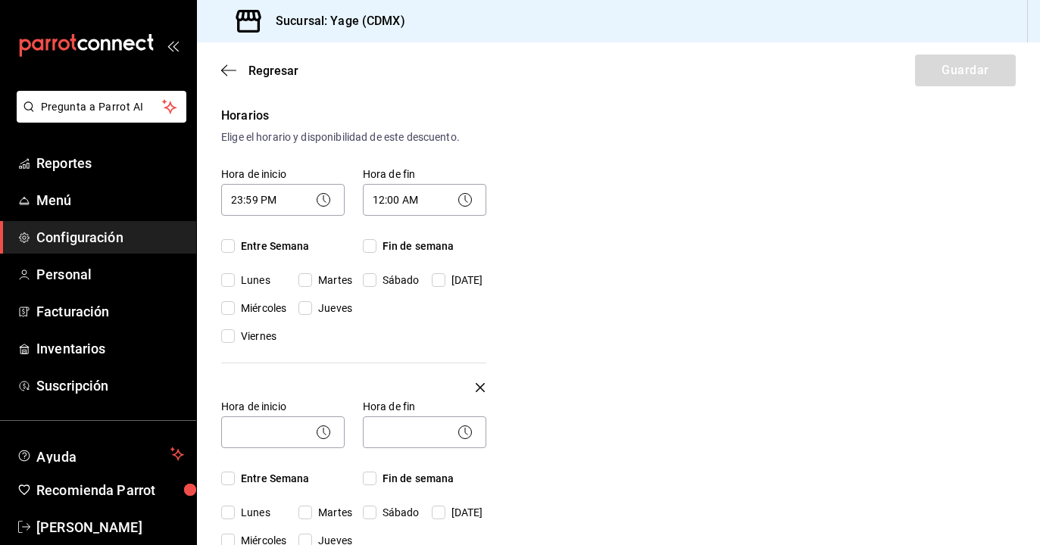
scroll to position [301, 0]
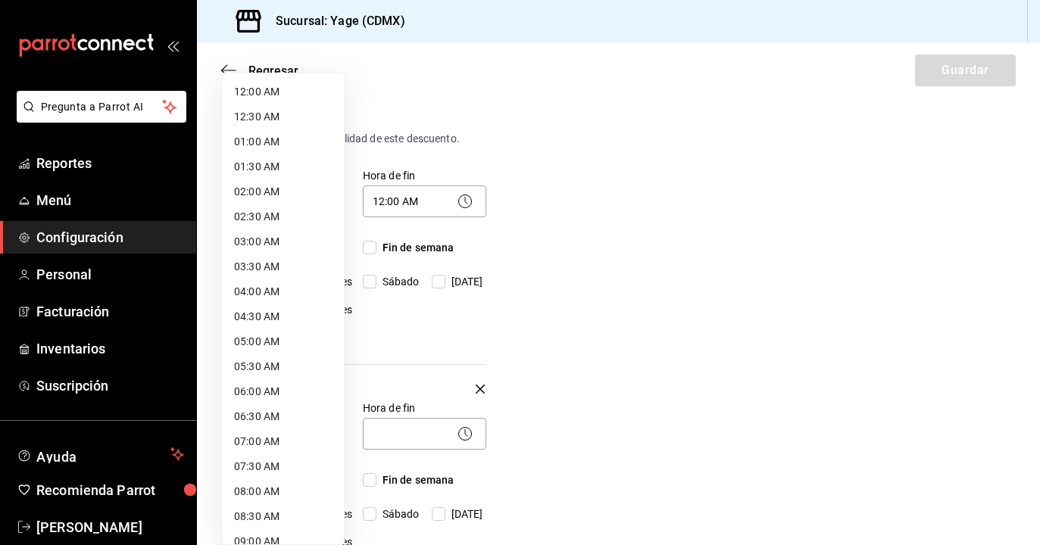
click at [330, 442] on body "Pregunta a Parrot AI Reportes Menú Configuración Personal Facturación Inventari…" at bounding box center [520, 272] width 1040 height 545
click at [291, 98] on li "12:00 AM" at bounding box center [283, 92] width 122 height 25
type input "00:00"
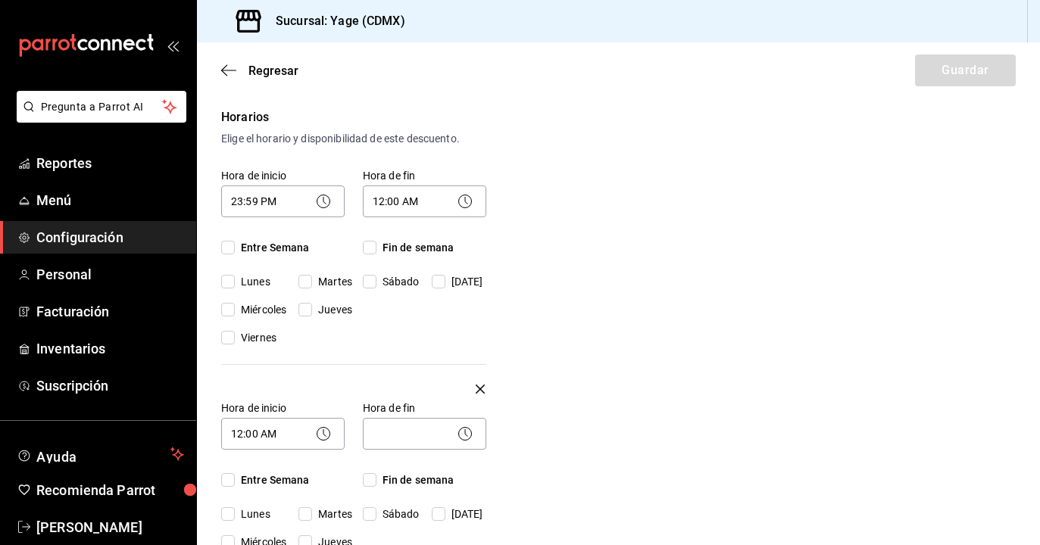
click at [467, 435] on icon at bounding box center [465, 434] width 18 height 18
click at [470, 433] on icon at bounding box center [465, 434] width 18 height 18
